Goal: Task Accomplishment & Management: Use online tool/utility

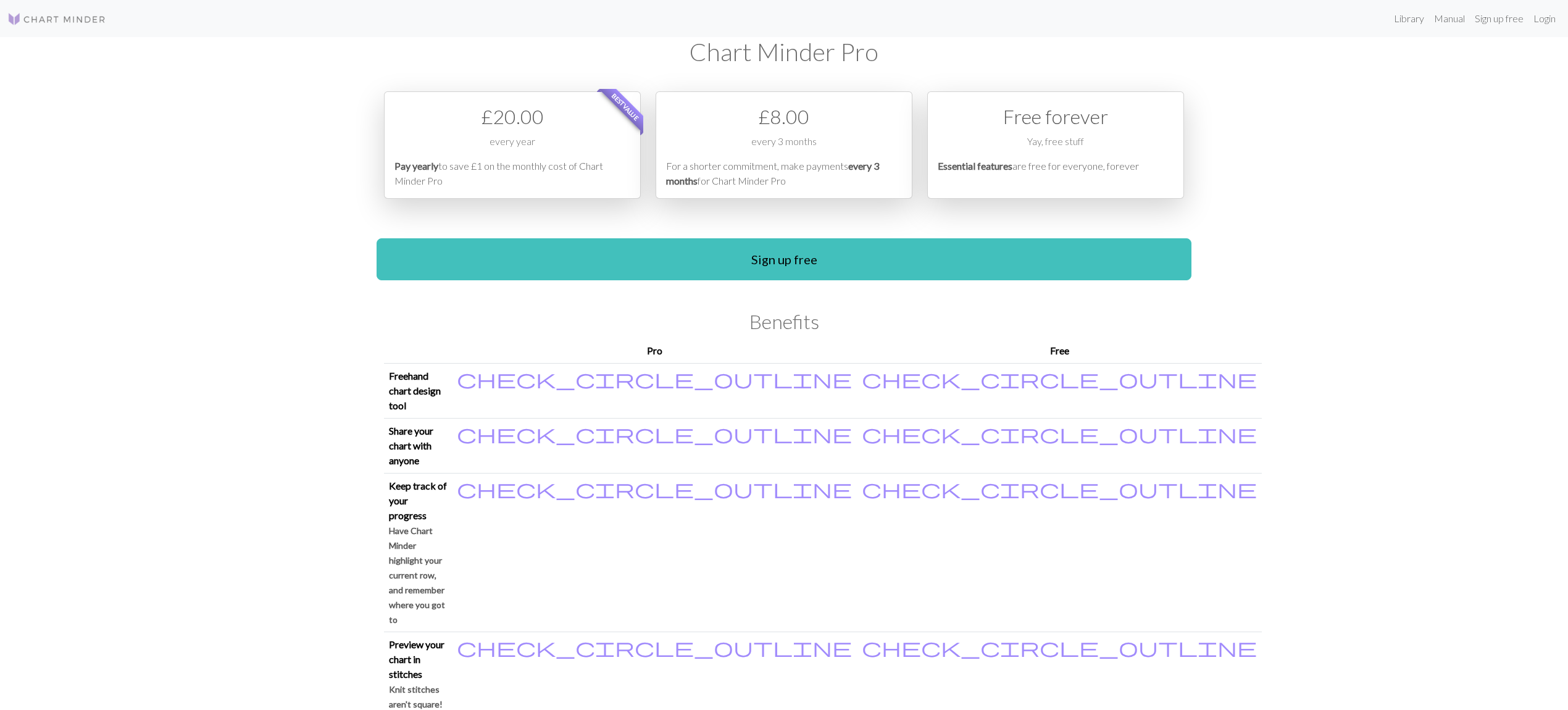
click at [1383, 42] on div "Library Manual Sign up free Login Chart Minder Pro Best value £ 20.00 every yea…" at bounding box center [784, 355] width 1568 height 710
click at [1552, 20] on link "Login" at bounding box center [1544, 19] width 32 height 25
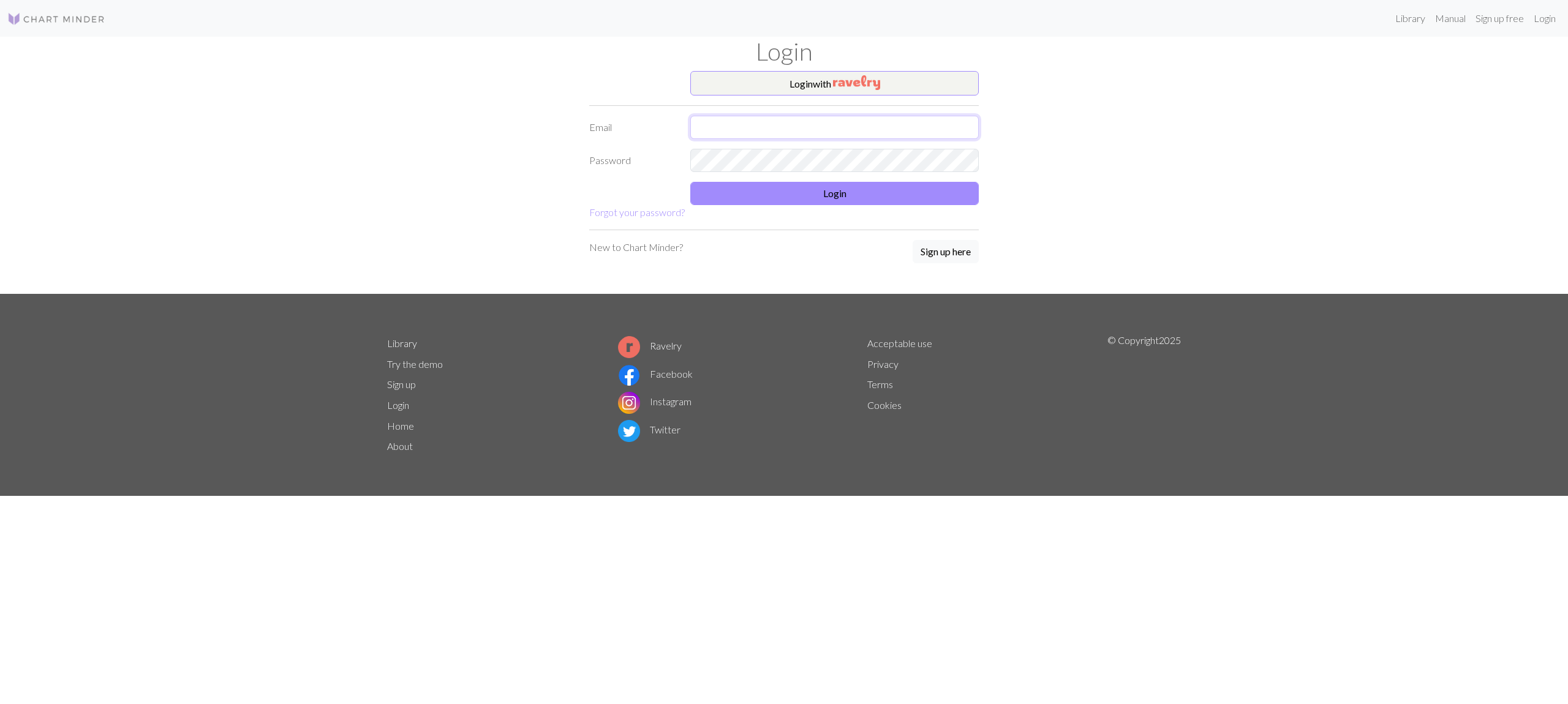
click at [739, 128] on input "text" at bounding box center [834, 127] width 289 height 23
type input "[EMAIL_ADDRESS][DOMAIN_NAME]"
click at [826, 202] on button "Login" at bounding box center [834, 194] width 289 height 23
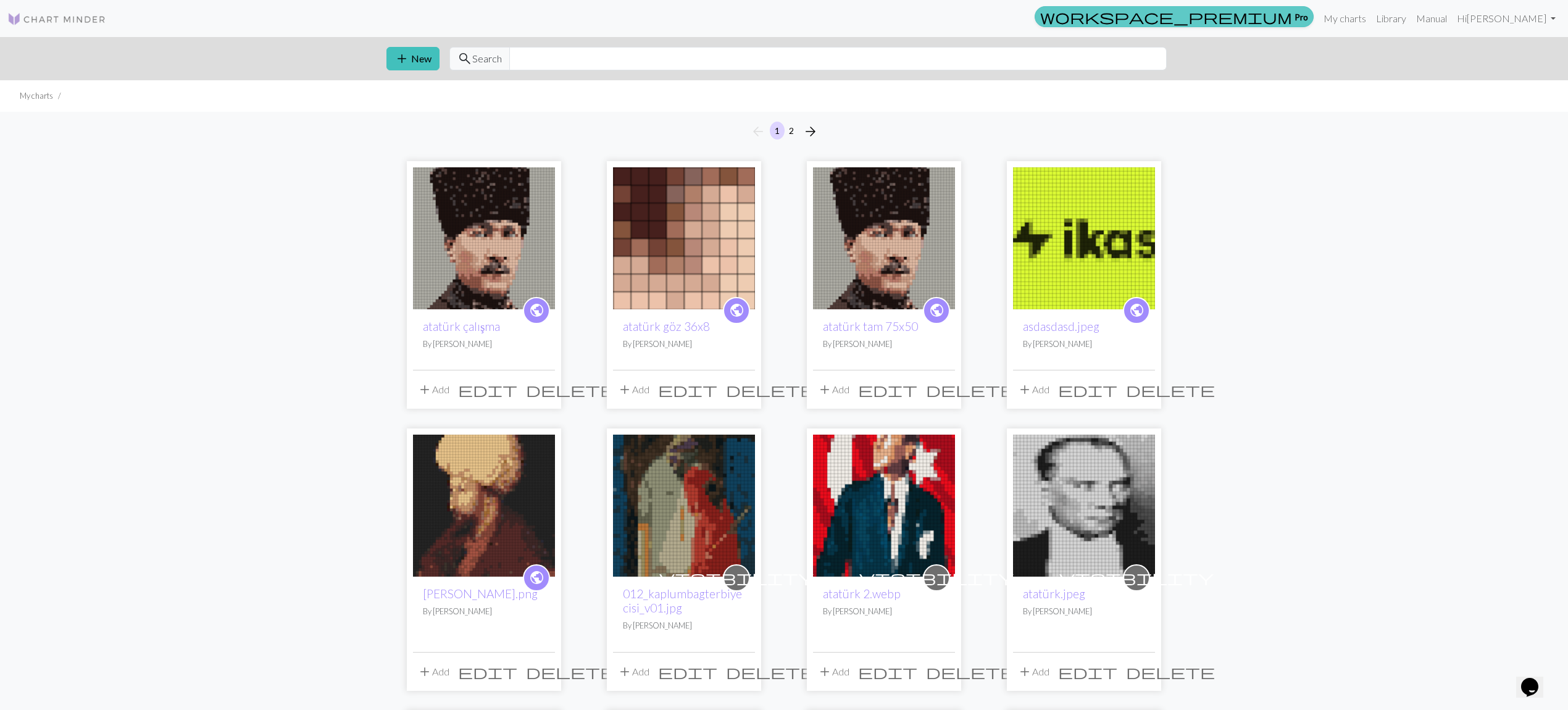
click at [1283, 22] on link "workspace_premium Pro" at bounding box center [1174, 17] width 279 height 21
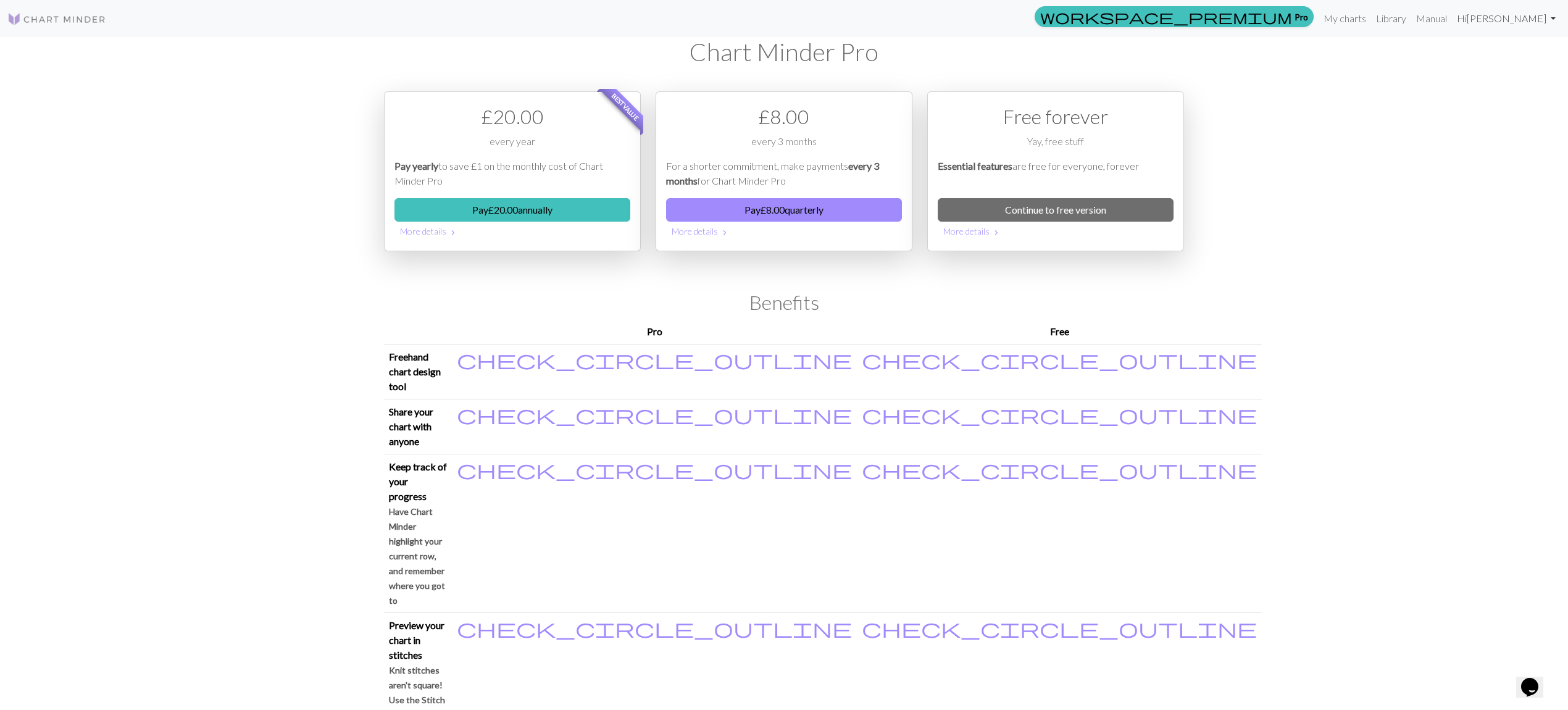
click at [1486, 17] on link "Hi [PERSON_NAME]" at bounding box center [1505, 19] width 108 height 25
click at [1416, 59] on div "workspace_premium Pro My charts Library Manual Hi [PERSON_NAME] Account setting…" at bounding box center [784, 355] width 1568 height 710
click at [1385, 24] on link "Library" at bounding box center [1391, 19] width 40 height 25
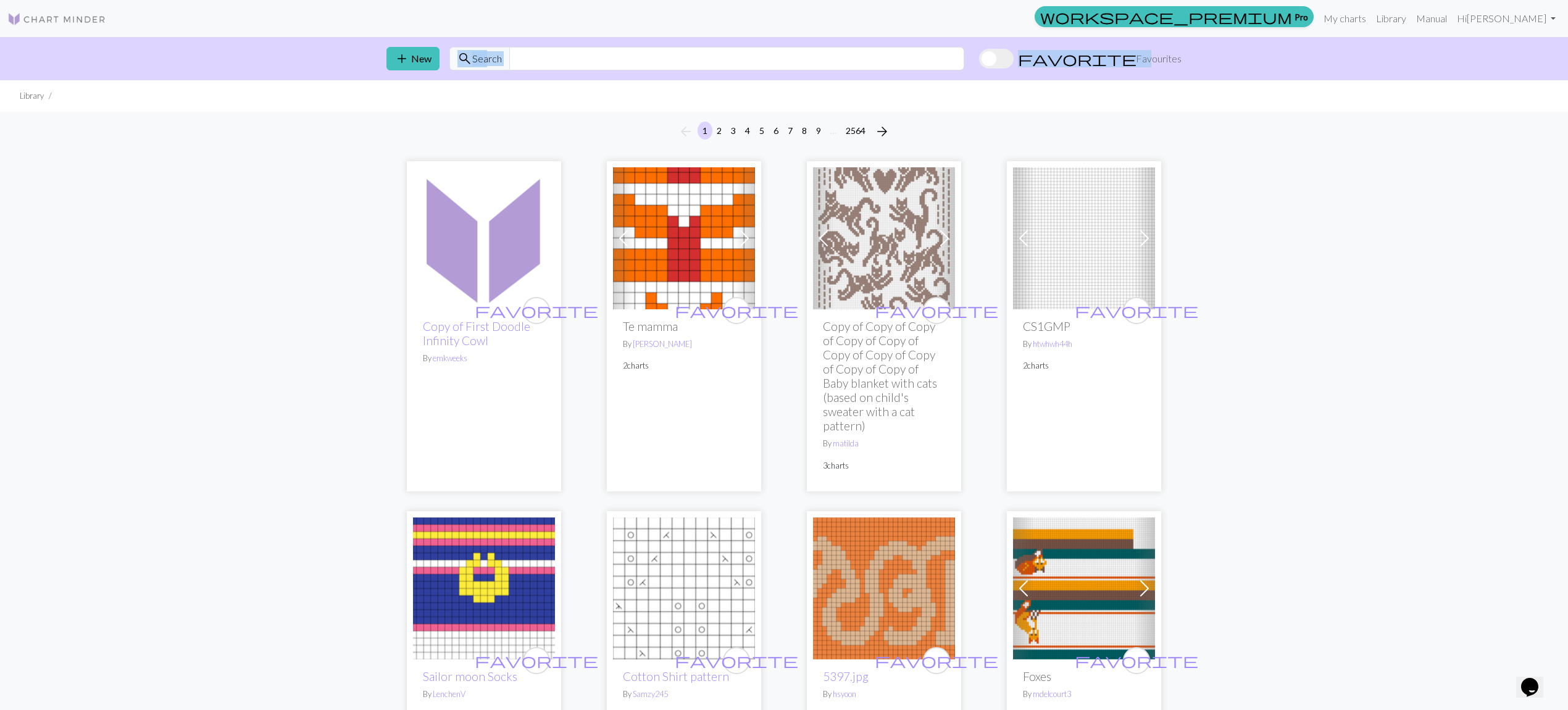
drag, startPoint x: 1567, startPoint y: 32, endPoint x: 1569, endPoint y: 41, distance: 9.2
click at [1567, 41] on div "workspace_premium Pro My charts Library Manual Hi [PERSON_NAME] Account setting…" at bounding box center [784, 355] width 1568 height 710
click at [1373, 19] on link "Library" at bounding box center [1391, 19] width 40 height 25
click at [1339, 22] on link "My charts" at bounding box center [1344, 19] width 53 height 25
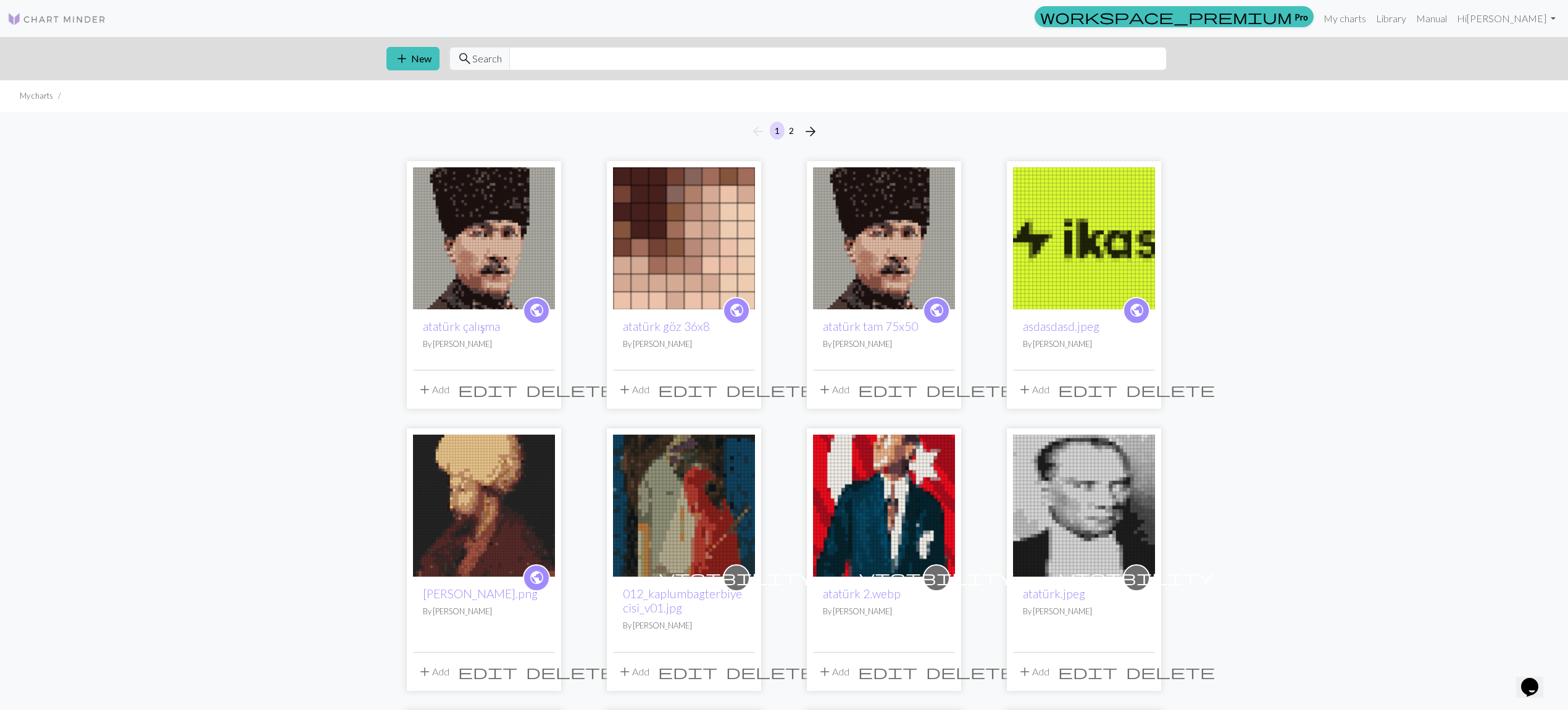
click at [495, 237] on img at bounding box center [483, 238] width 142 height 142
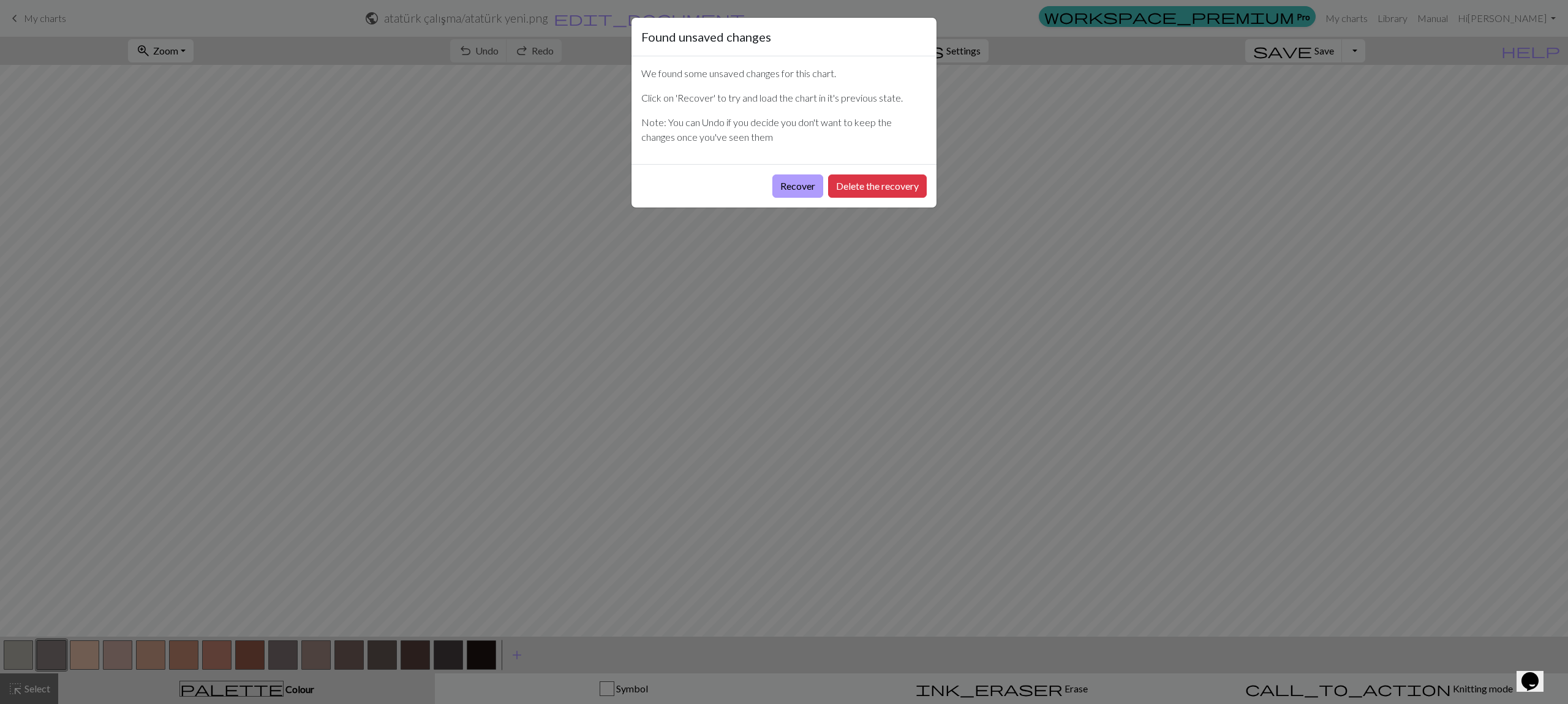
click at [807, 188] on button "Recover" at bounding box center [798, 186] width 51 height 23
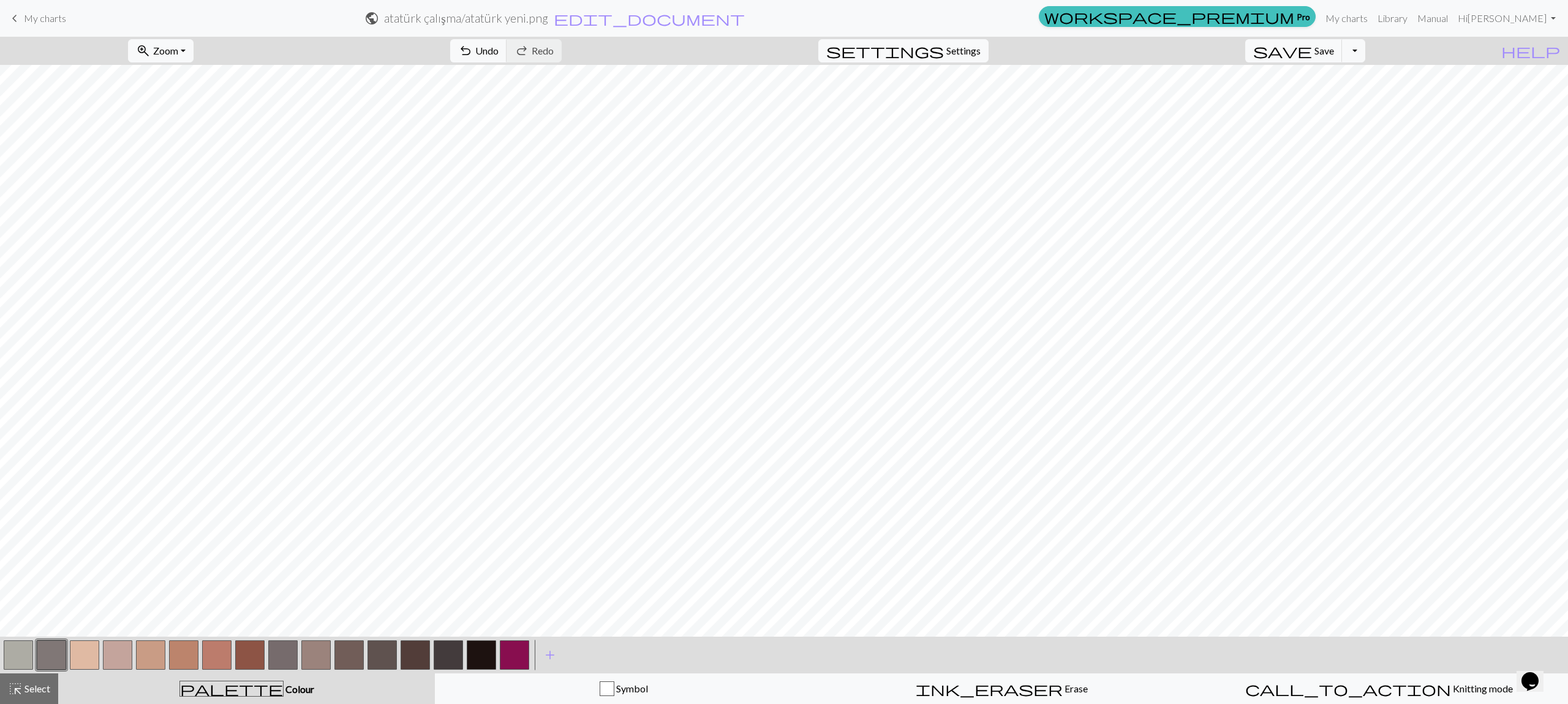
click at [511, 665] on button "button" at bounding box center [515, 655] width 30 height 30
click at [511, 659] on button "button" at bounding box center [515, 655] width 30 height 30
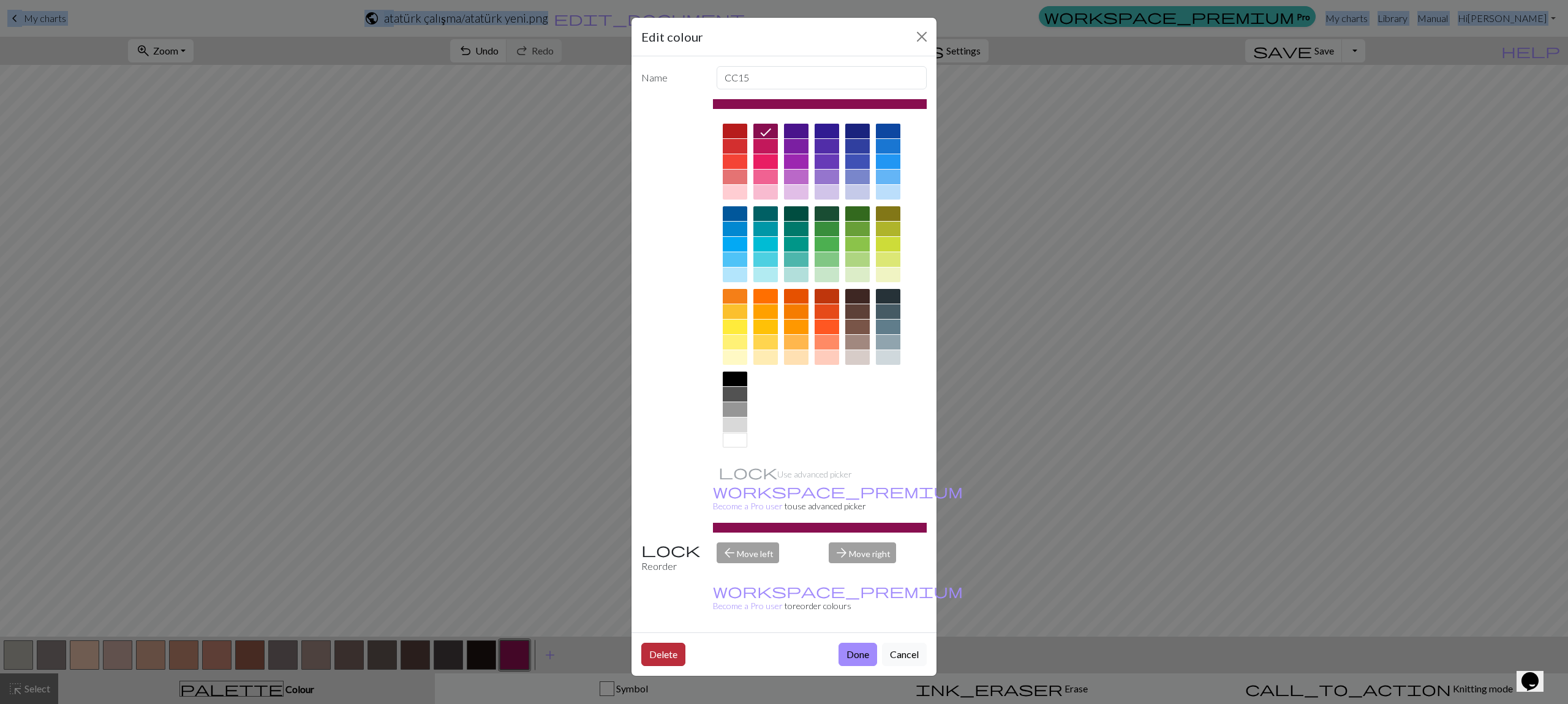
click at [669, 643] on button "Delete" at bounding box center [664, 655] width 44 height 23
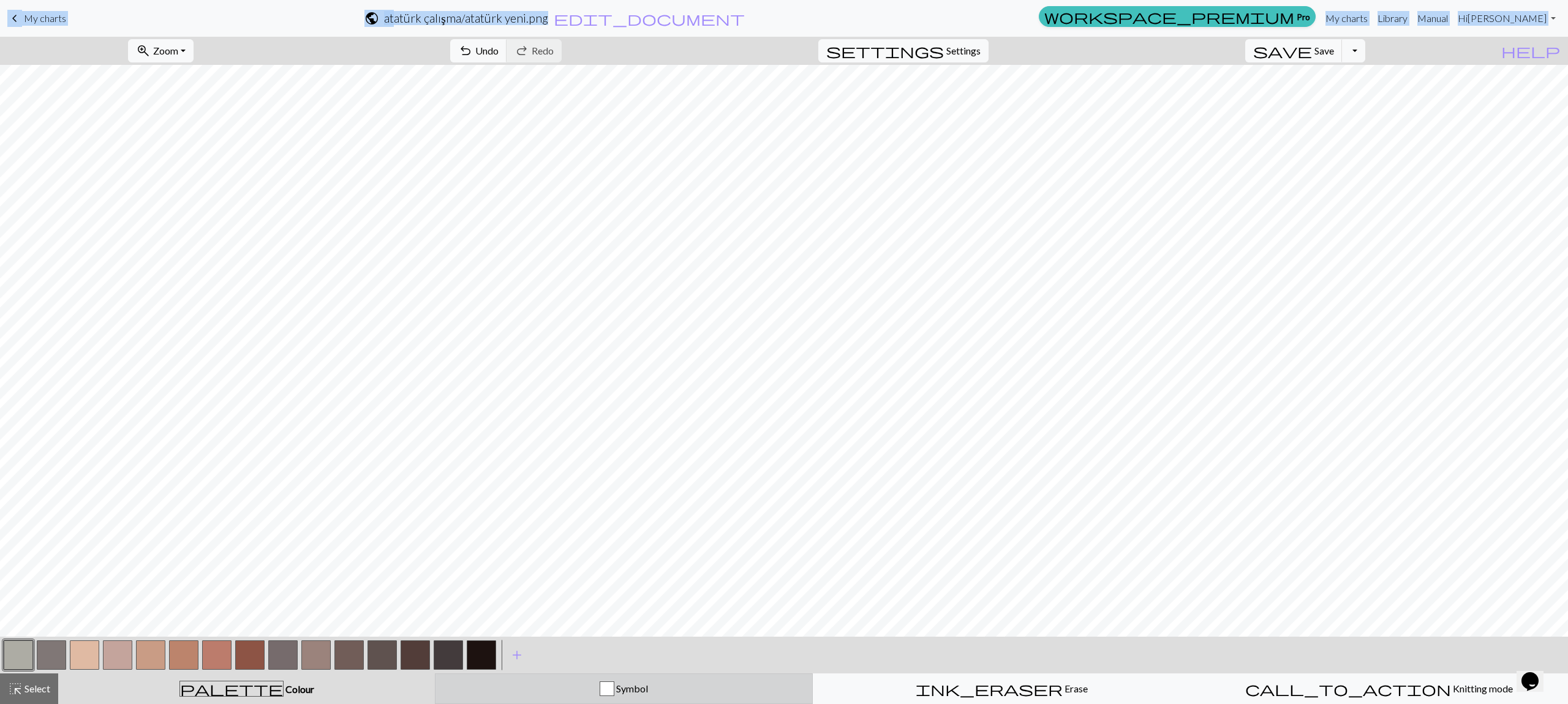
click at [605, 686] on div "button" at bounding box center [607, 689] width 15 height 15
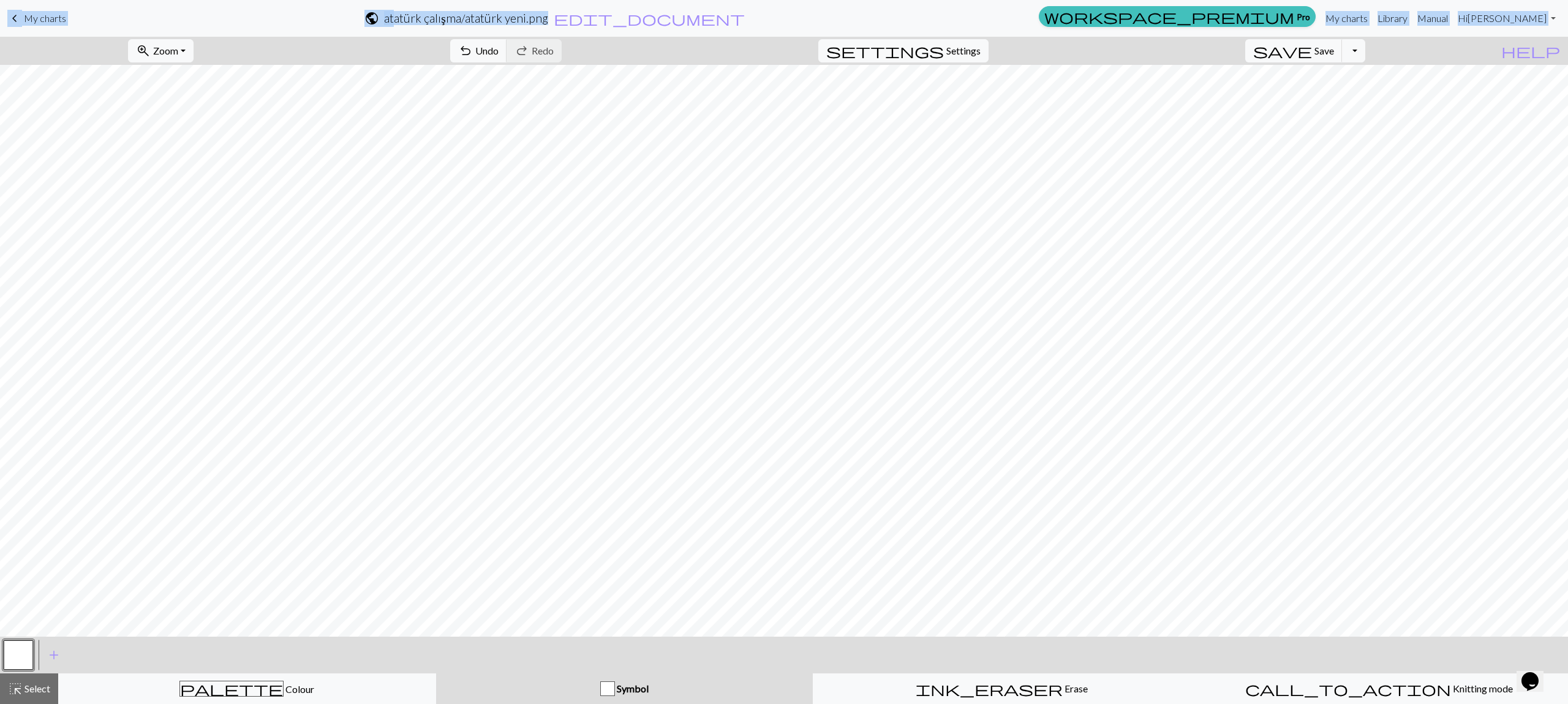
click at [14, 658] on button "button" at bounding box center [18, 655] width 30 height 30
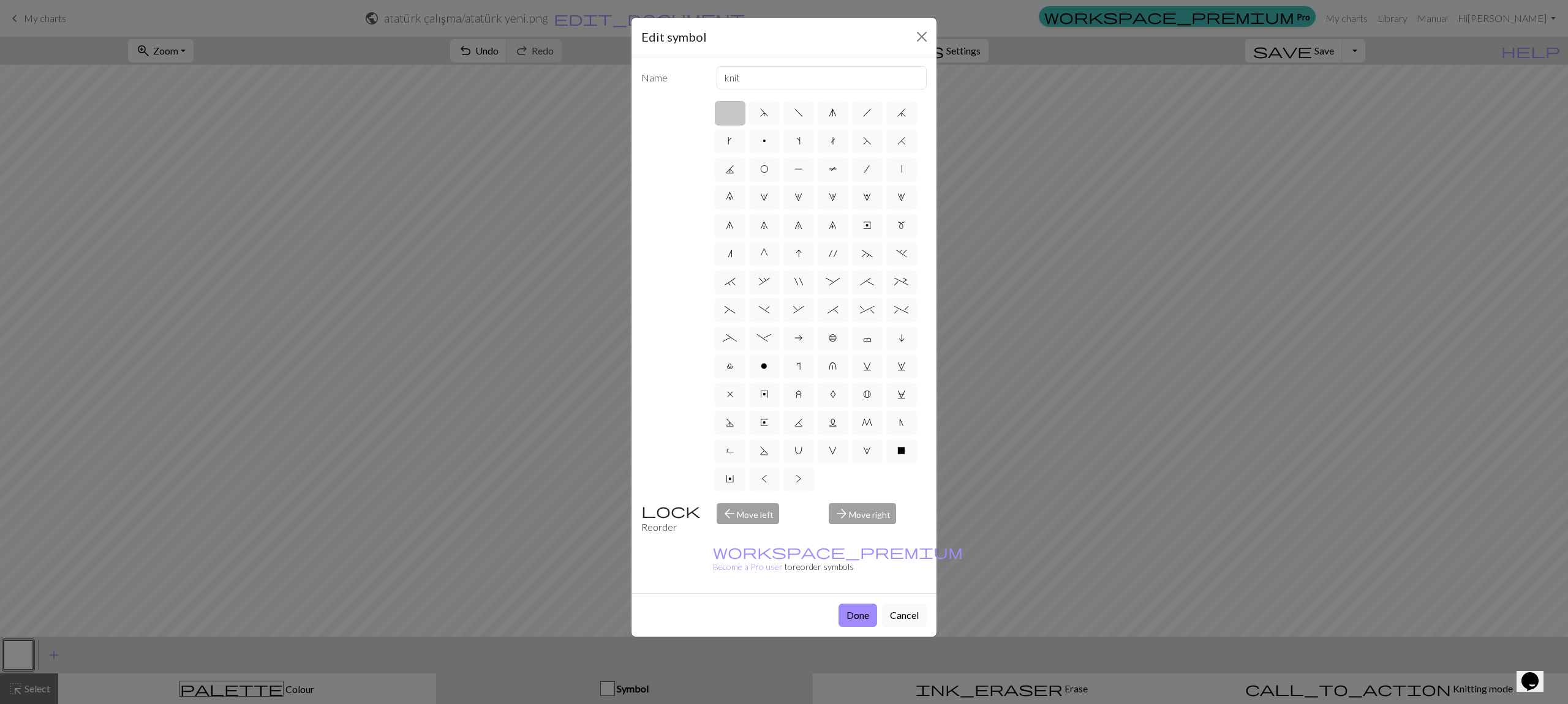
click at [864, 504] on div "arrow_forward Move right" at bounding box center [877, 519] width 113 height 31
click at [860, 508] on div "arrow_forward Move right" at bounding box center [877, 519] width 113 height 31
click at [645, 513] on div "Reorder" at bounding box center [672, 519] width 75 height 31
click at [767, 387] on label "y" at bounding box center [765, 395] width 31 height 25
click at [767, 387] on input "y" at bounding box center [764, 390] width 8 height 8
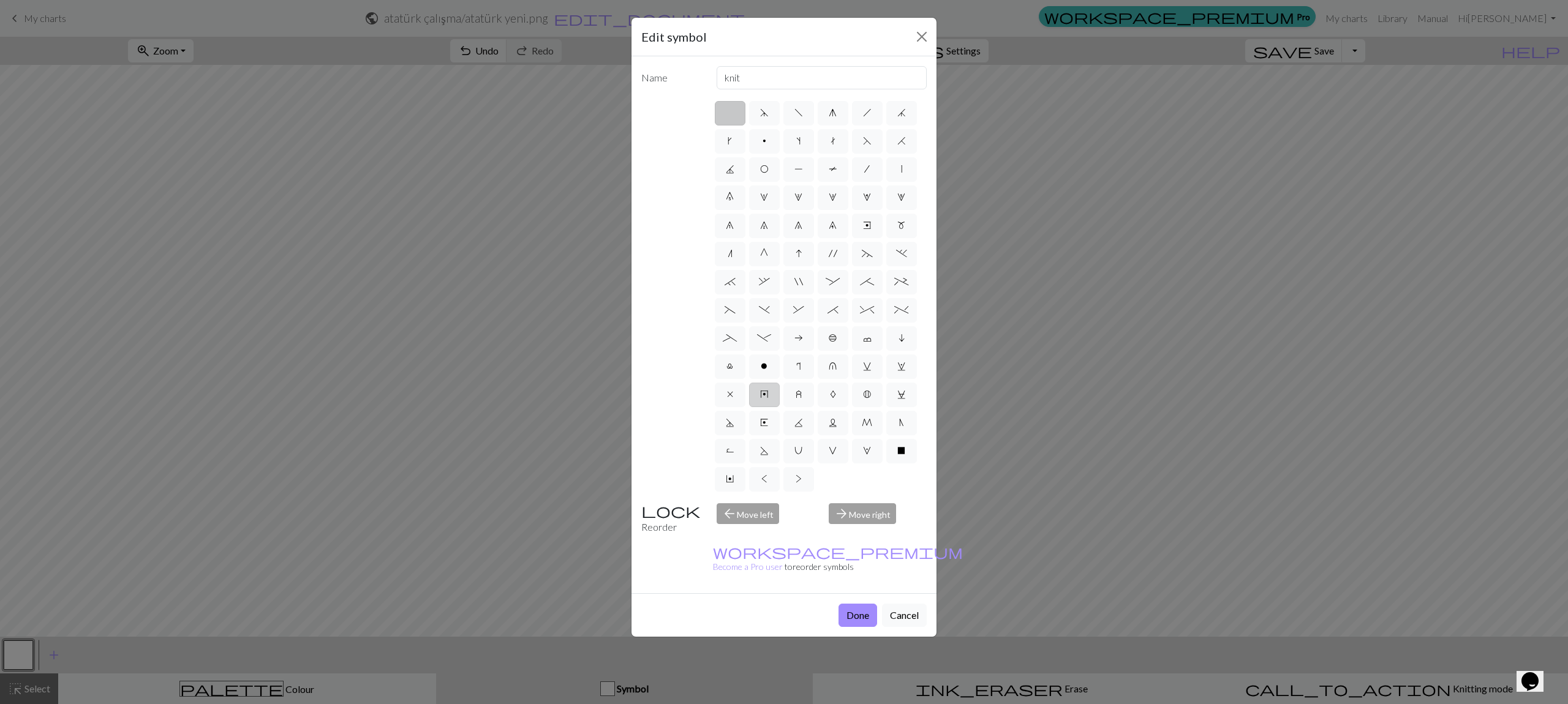
radio input "true"
type input "make bobble"
click at [736, 226] on label "6" at bounding box center [730, 226] width 31 height 25
click at [734, 226] on input "6" at bounding box center [730, 222] width 8 height 8
radio input "true"
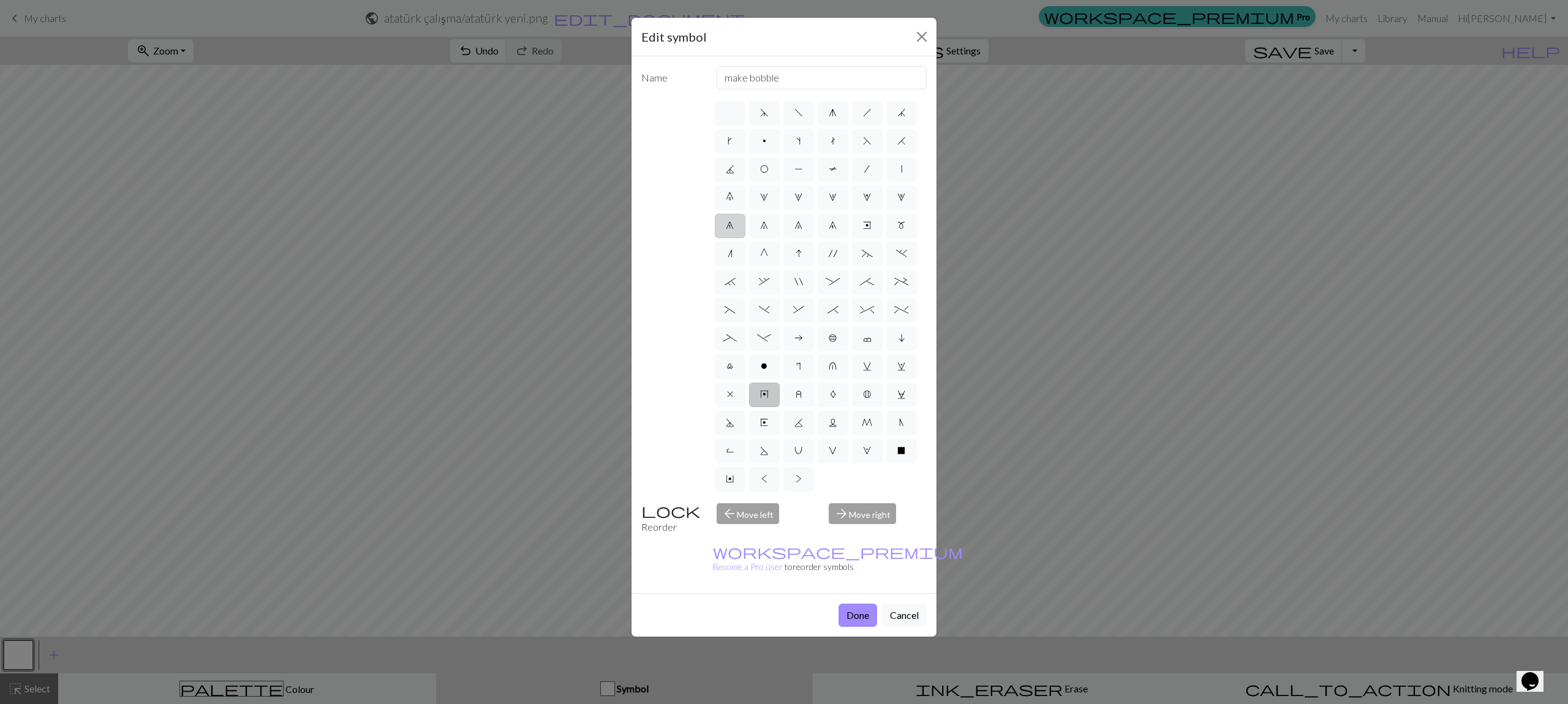
type input "decrease 1"
click at [894, 604] on button "Cancel" at bounding box center [904, 615] width 45 height 23
